Goal: Check status: Check status

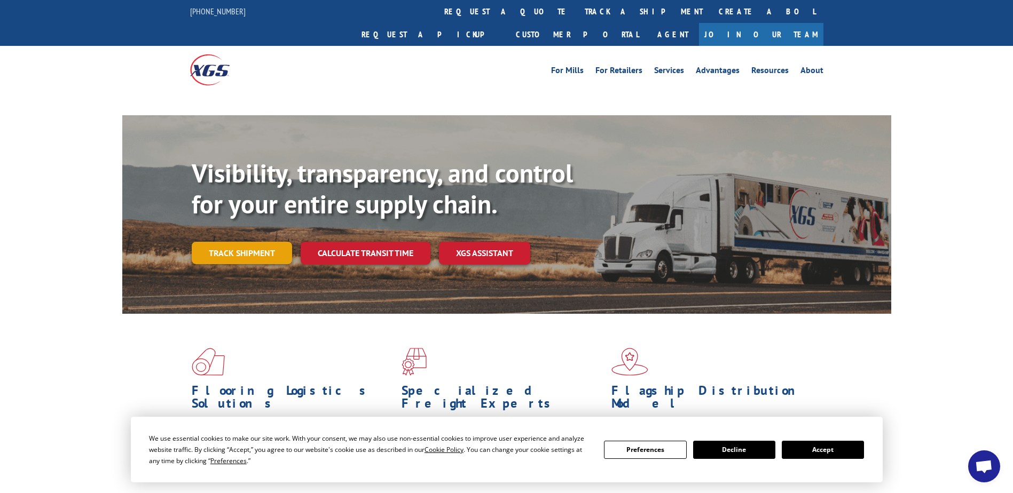
click at [257, 242] on link "Track shipment" at bounding box center [242, 253] width 100 height 22
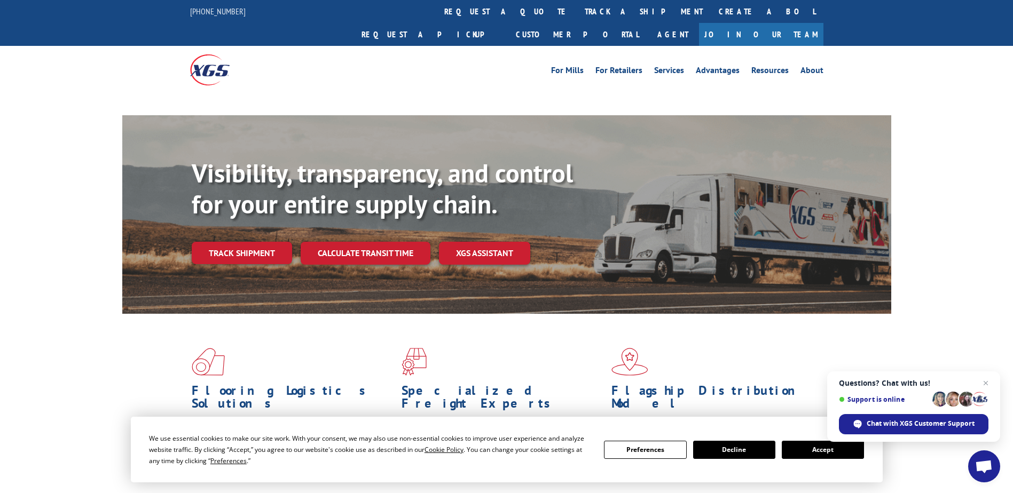
drag, startPoint x: 820, startPoint y: 449, endPoint x: 818, endPoint y: 443, distance: 6.3
click at [819, 447] on button "Accept" at bounding box center [823, 450] width 82 height 18
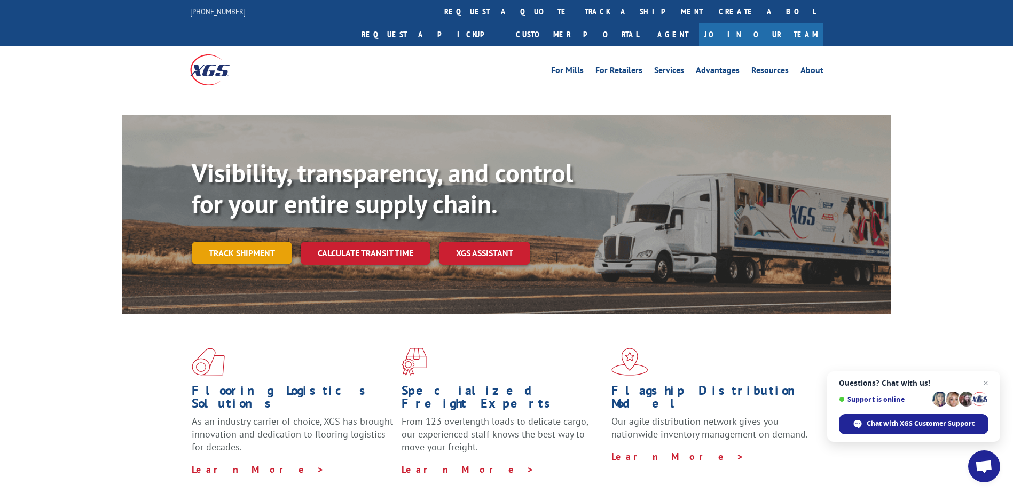
click at [243, 242] on link "Track shipment" at bounding box center [242, 253] width 100 height 22
click at [247, 242] on link "Track shipment" at bounding box center [242, 253] width 100 height 22
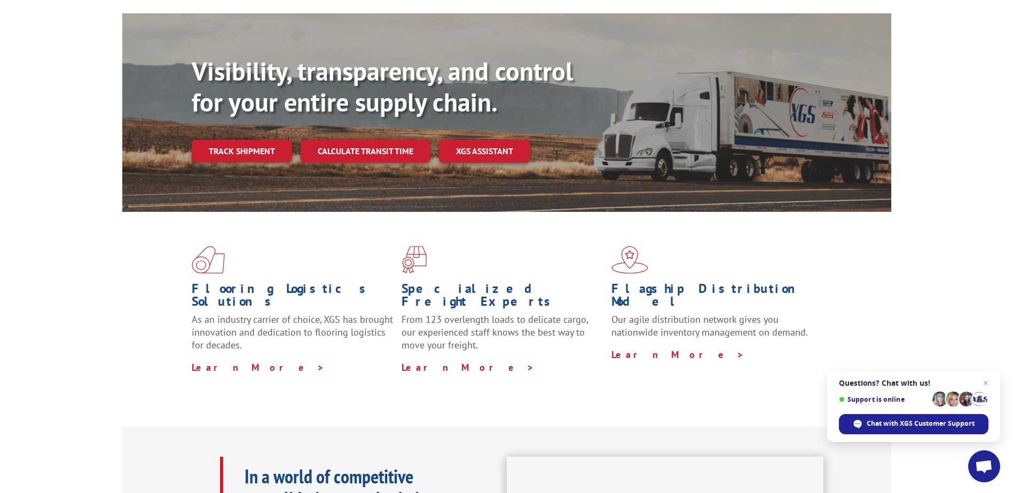
scroll to position [107, 0]
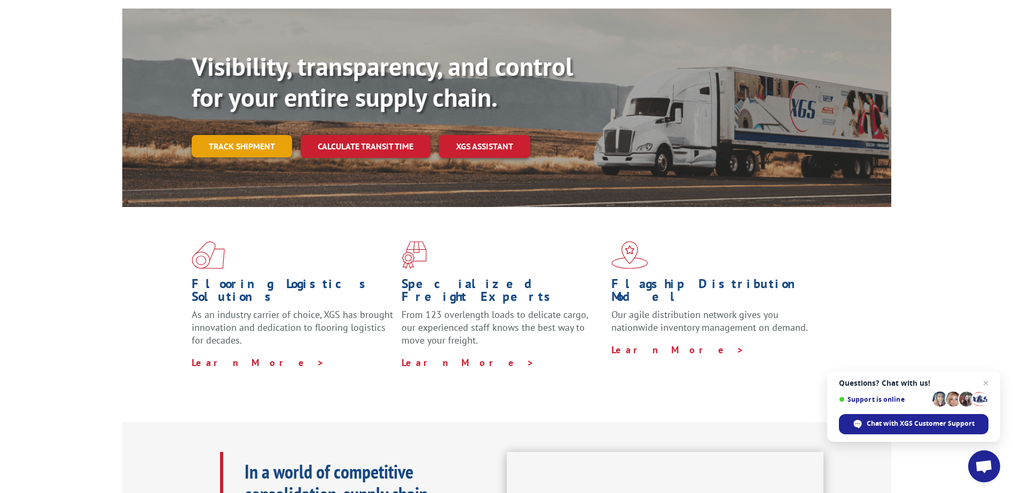
click at [247, 135] on link "Track shipment" at bounding box center [242, 146] width 100 height 22
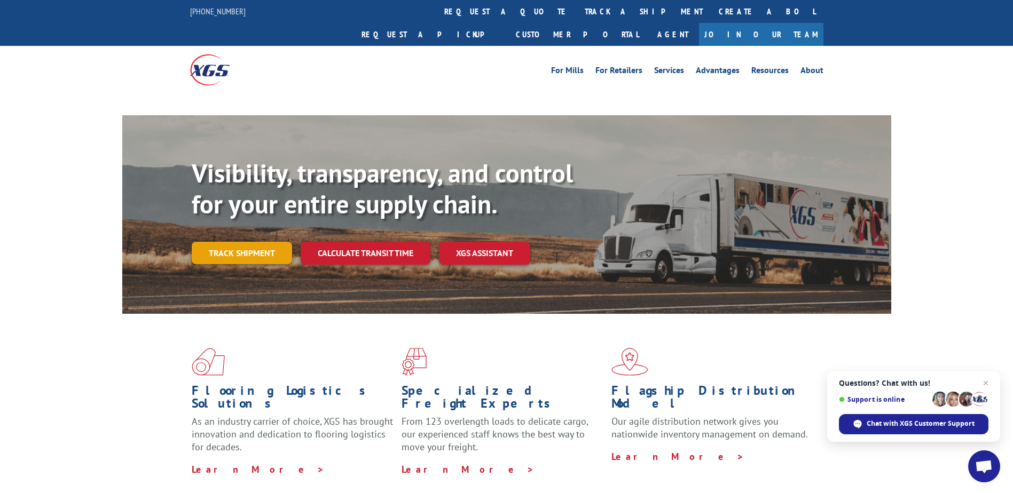
click at [234, 242] on link "Track shipment" at bounding box center [242, 253] width 100 height 22
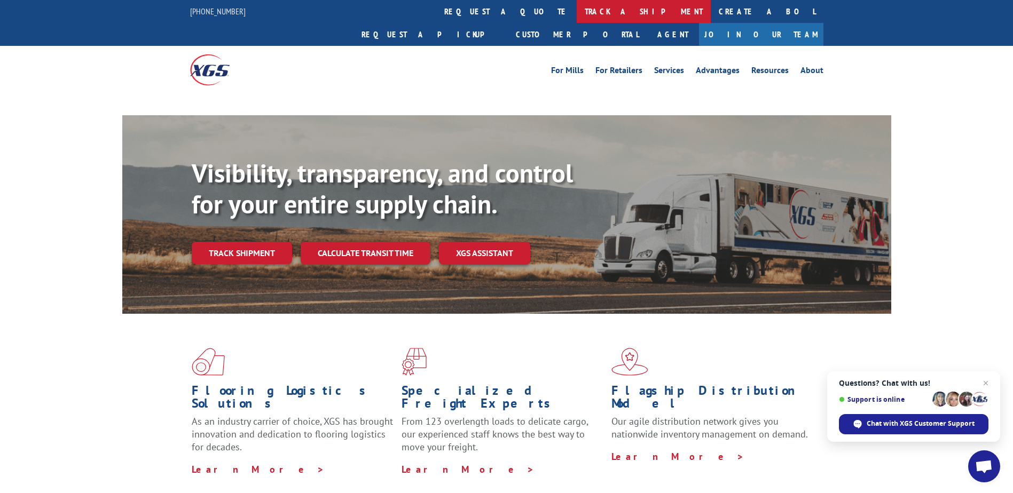
click at [577, 13] on link "track a shipment" at bounding box center [644, 11] width 134 height 23
click at [577, 9] on link "track a shipment" at bounding box center [644, 11] width 134 height 23
click at [577, 8] on link "track a shipment" at bounding box center [644, 11] width 134 height 23
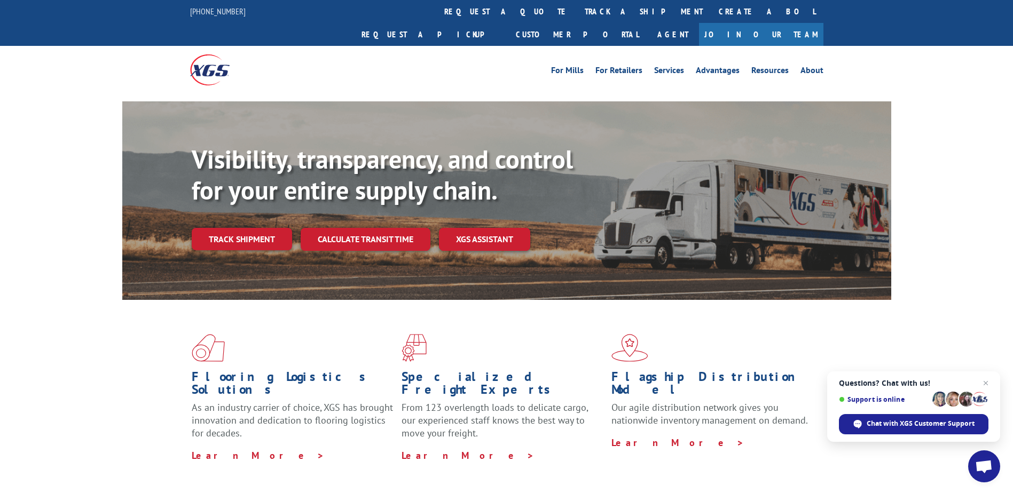
click at [987, 382] on span "Close chat" at bounding box center [985, 383] width 13 height 13
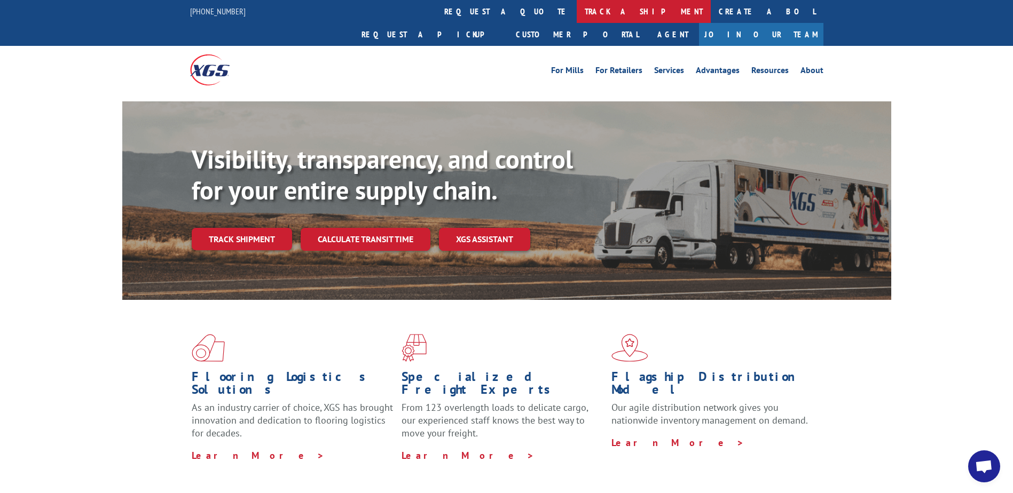
click at [577, 11] on link "track a shipment" at bounding box center [644, 11] width 134 height 23
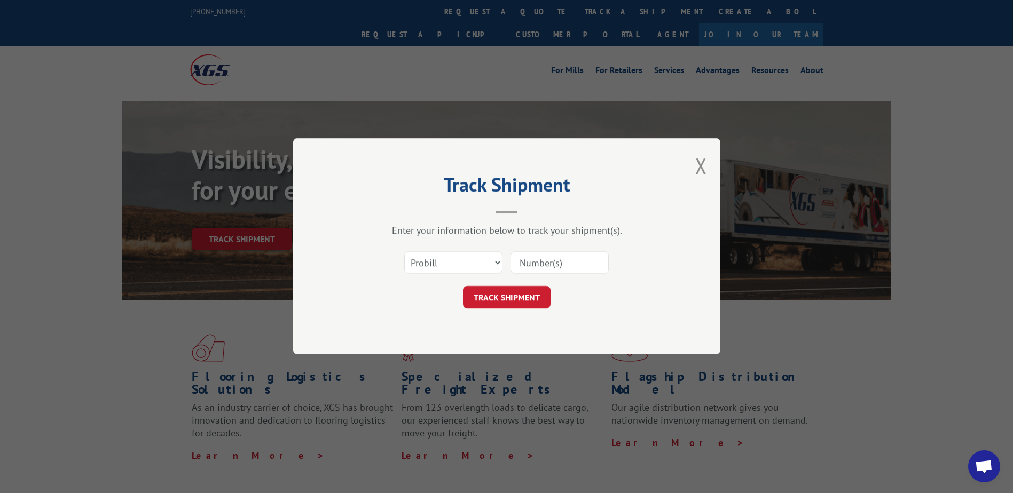
click at [530, 268] on input at bounding box center [559, 263] width 98 height 22
paste input "17547929"
type input "17547929"
click at [525, 298] on button "TRACK SHIPMENT" at bounding box center [507, 298] width 88 height 22
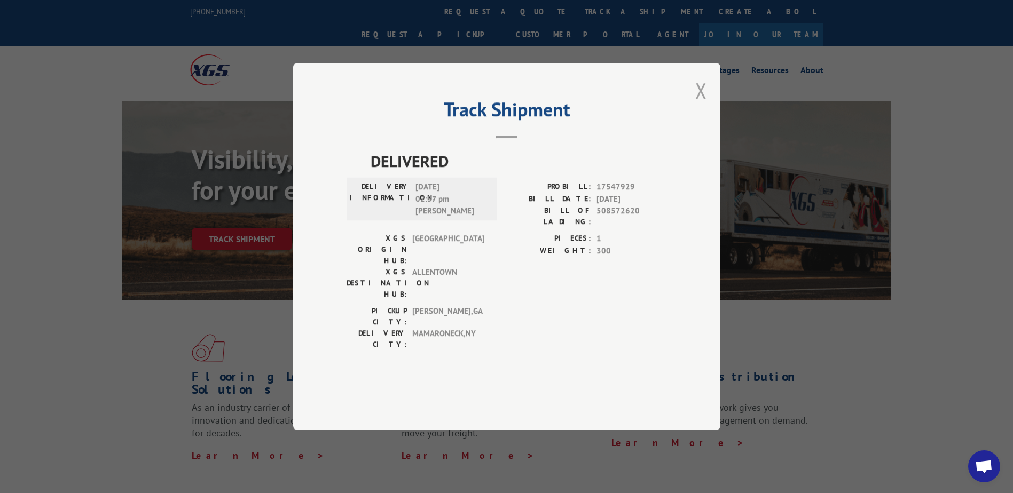
click at [705, 105] on button "Close modal" at bounding box center [701, 90] width 12 height 28
